Goal: Information Seeking & Learning: Learn about a topic

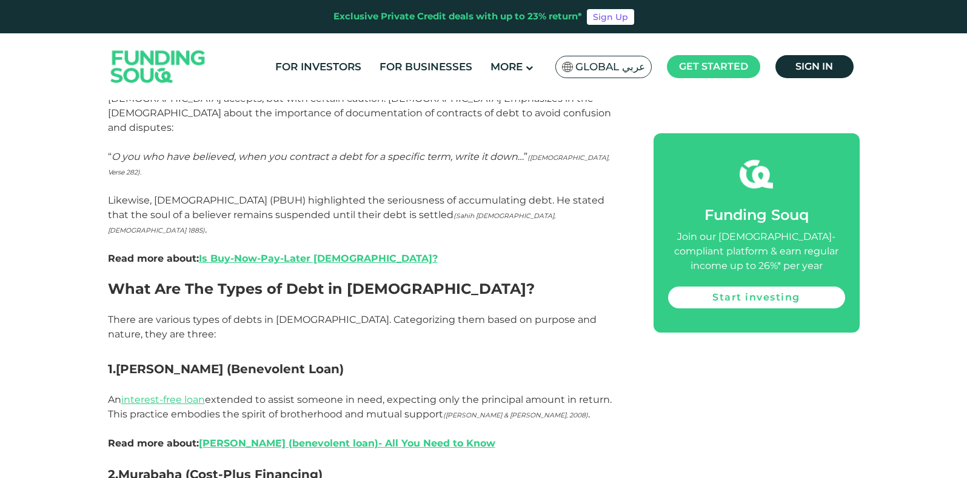
scroll to position [728, 0]
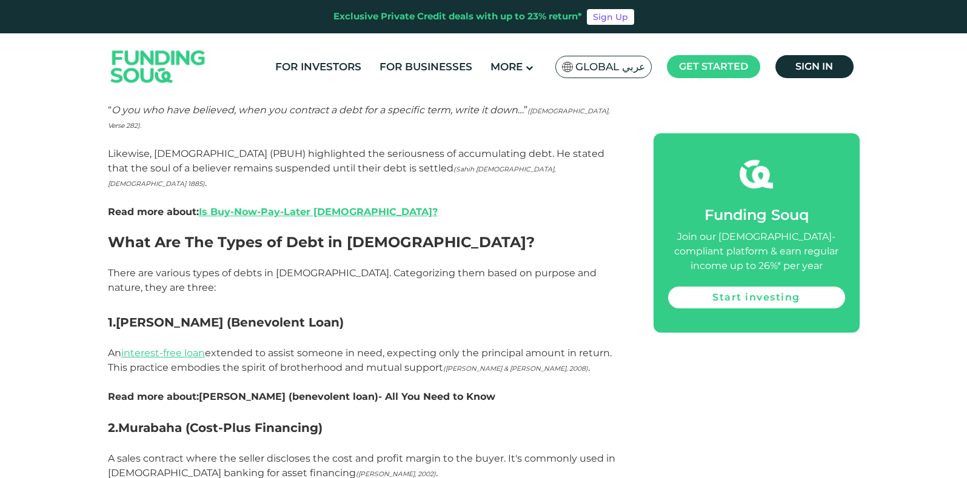
click at [386, 391] on link "[PERSON_NAME] (benevolent loan)- All You Need to Know" at bounding box center [347, 397] width 297 height 12
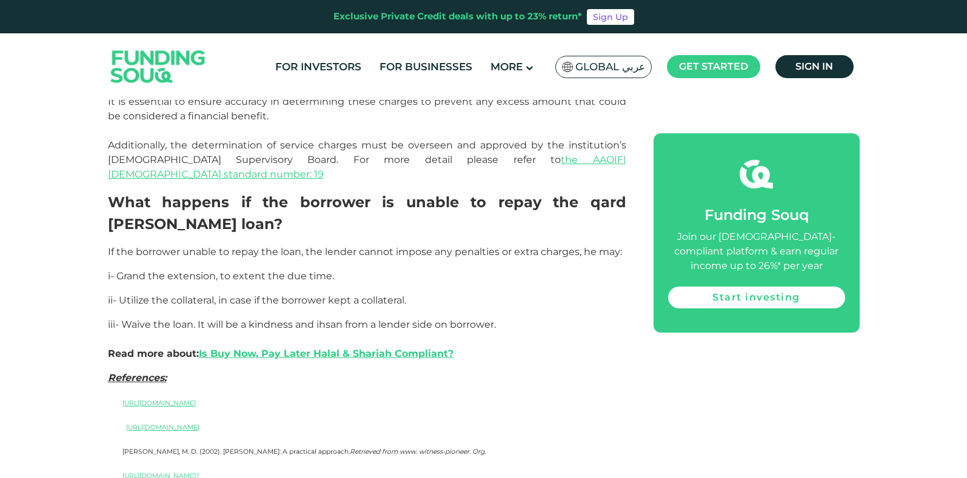
scroll to position [2001, 0]
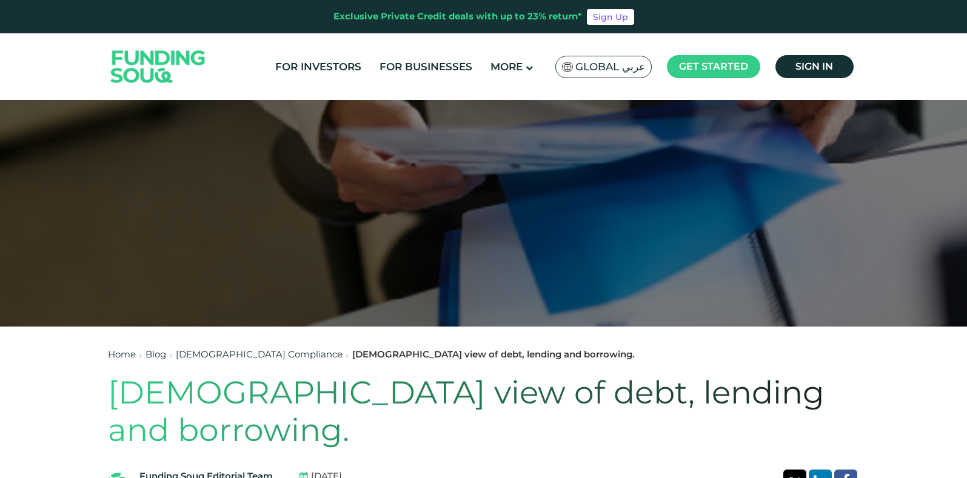
scroll to position [727, 0]
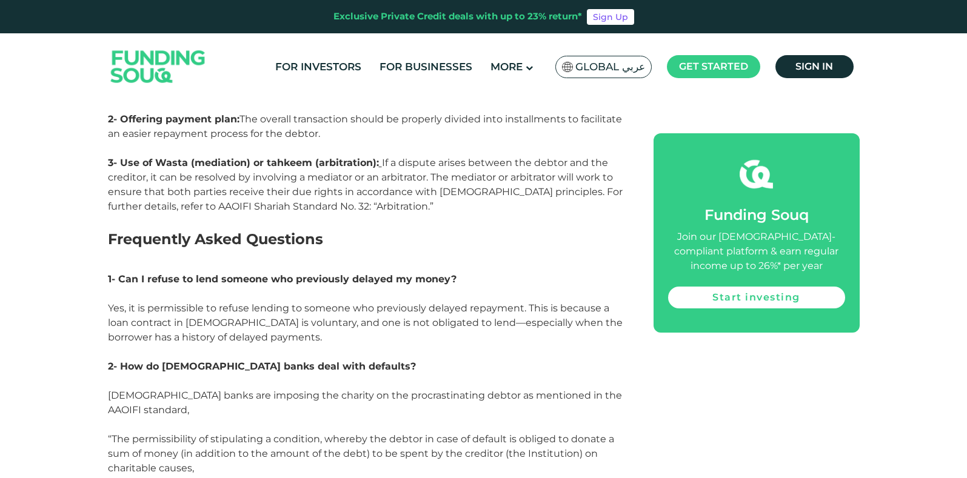
scroll to position [2729, 0]
